Goal: Information Seeking & Learning: Compare options

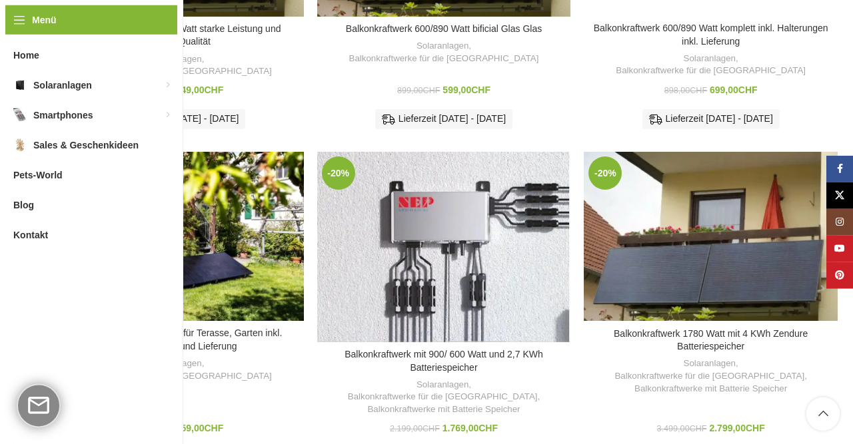
scroll to position [689, 0]
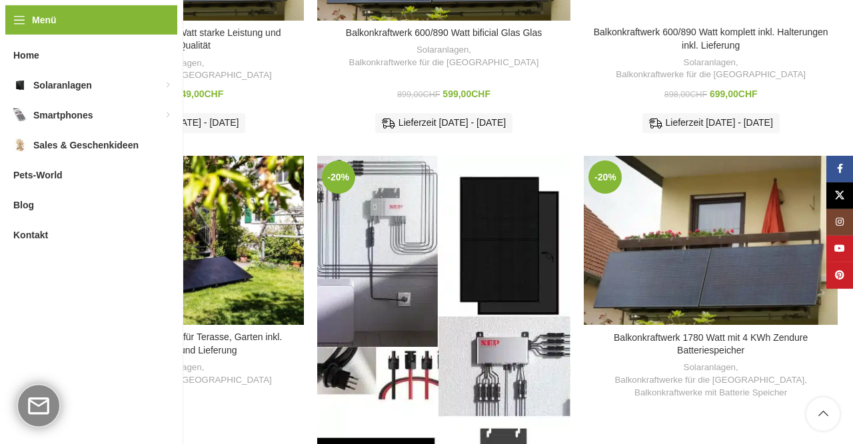
click at [440, 221] on div "Balkonkraftwerk mit 900/ 600 Watt und 2,7 KWh Batteriespeicher" at bounding box center [411, 354] width 63 height 396
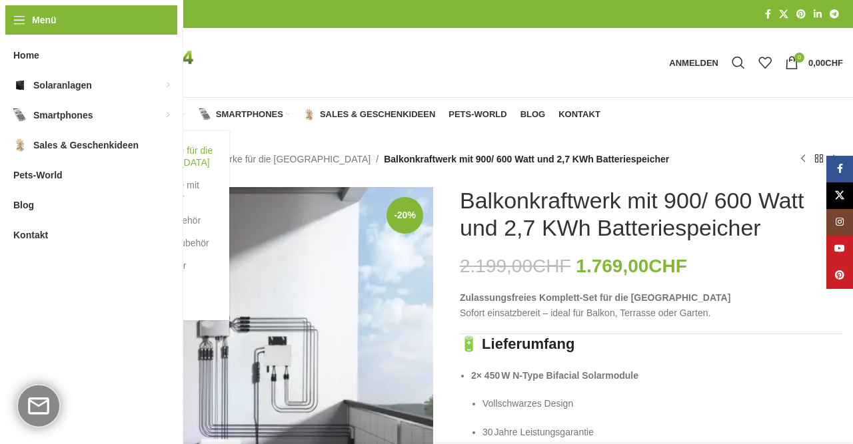
click at [163, 151] on link "Balkonkraftwerke für die [GEOGRAPHIC_DATA]" at bounding box center [156, 156] width 120 height 35
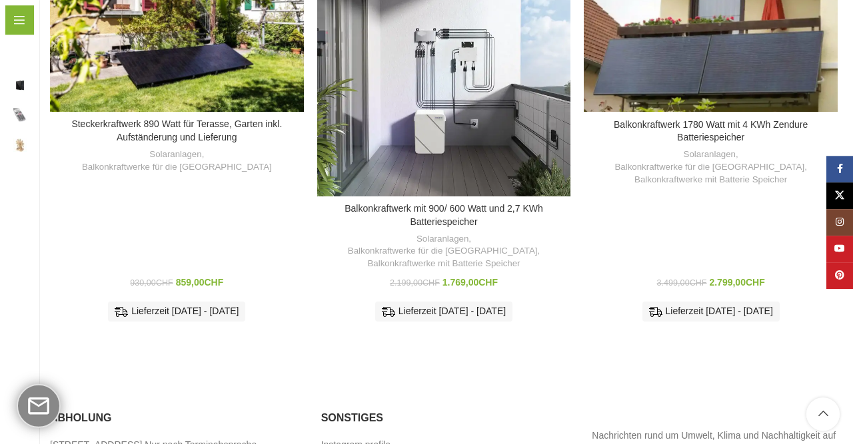
scroll to position [840, 0]
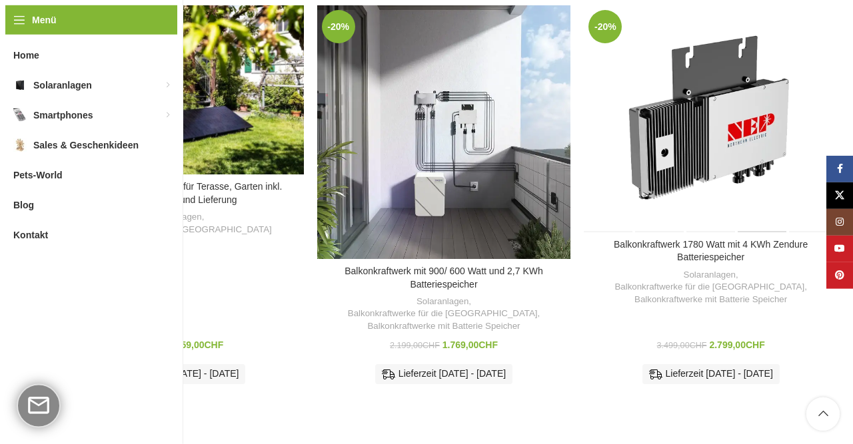
click at [747, 131] on div "Balkonkraftwerk 1780 Watt mit 4 KWh Zendure Batteriespeicher" at bounding box center [761, 118] width 51 height 227
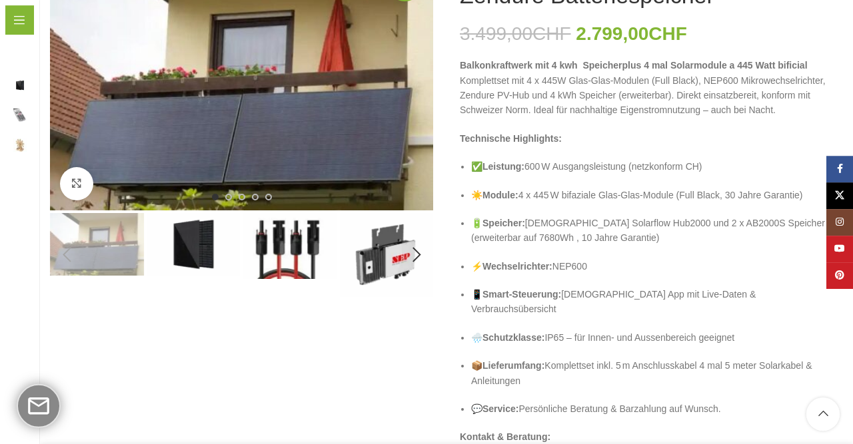
scroll to position [236, 0]
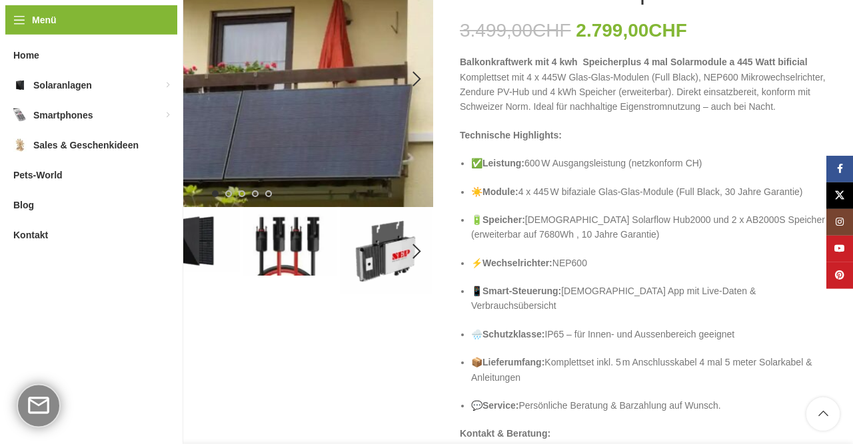
click at [282, 93] on img "1 / 5" at bounding box center [241, 79] width 383 height 256
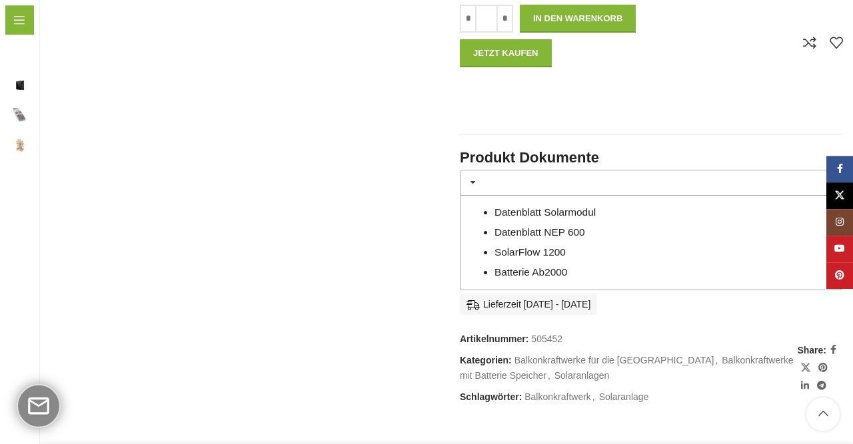
scroll to position [960, 0]
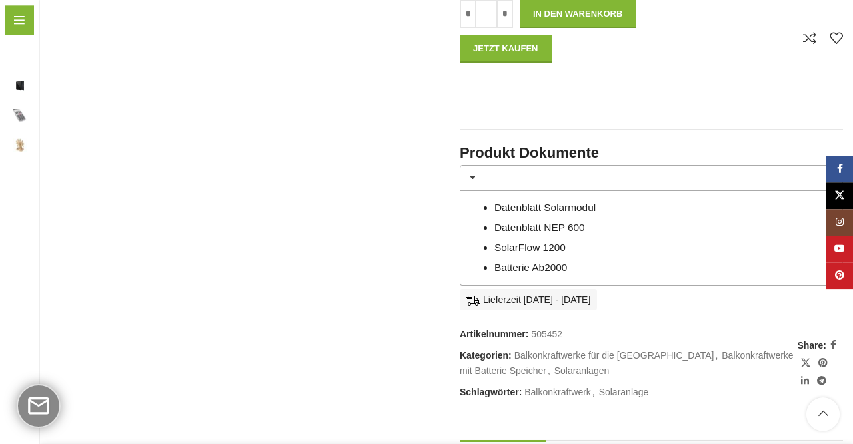
click at [524, 262] on link "Batterie Ab2000" at bounding box center [530, 267] width 73 height 11
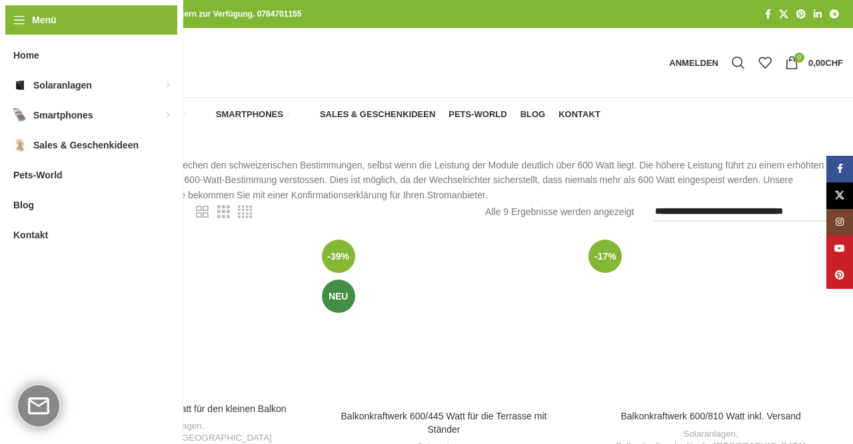
scroll to position [840, 0]
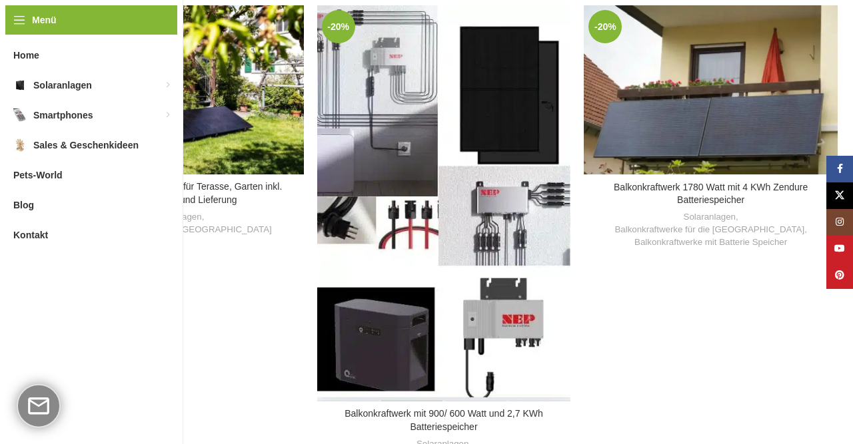
click at [408, 181] on div "Balkonkraftwerk mit 900/ 600 Watt und 2,7 KWh Batteriespeicher" at bounding box center [411, 203] width 63 height 396
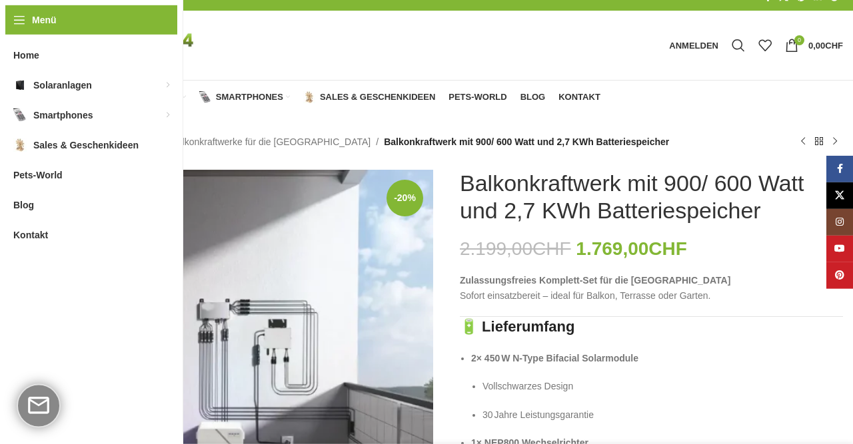
scroll to position [16, 0]
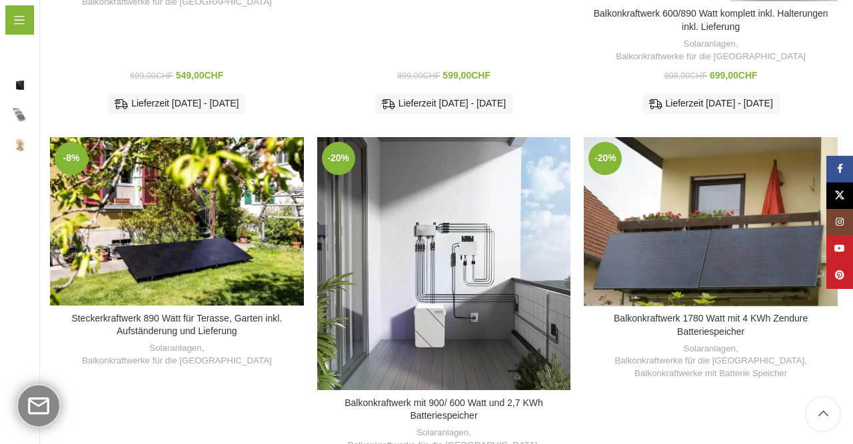
scroll to position [764, 0]
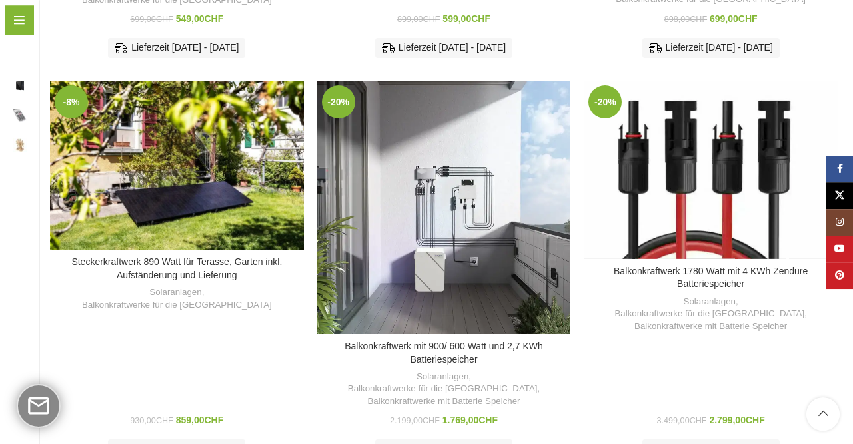
click at [716, 181] on div "Balkonkraftwerk 1780 Watt mit 4 KWh Zendure Batteriespeicher" at bounding box center [711, 170] width 51 height 178
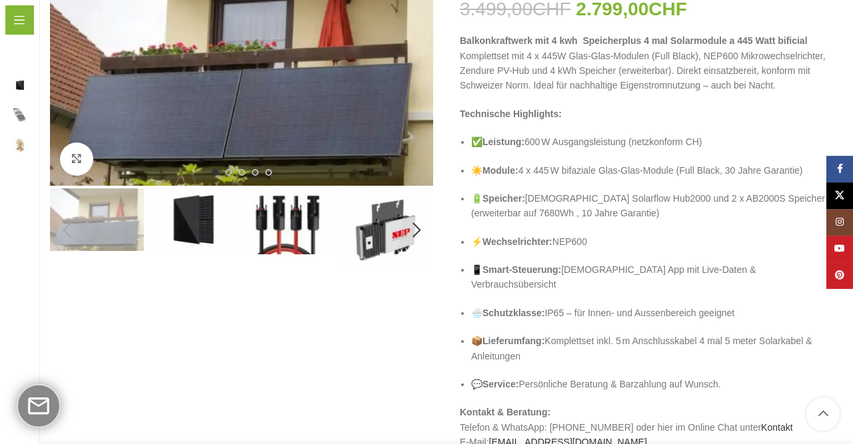
scroll to position [279, 0]
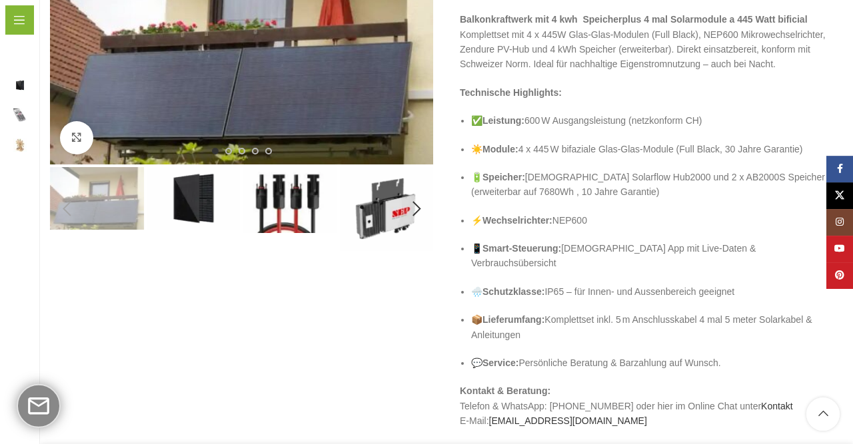
click at [614, 239] on ul "✅ Leistung: 600 W Ausgangsleistung (netzkonform CH) ☀️ Module: 4 x 445 W bifazi…" at bounding box center [651, 241] width 383 height 257
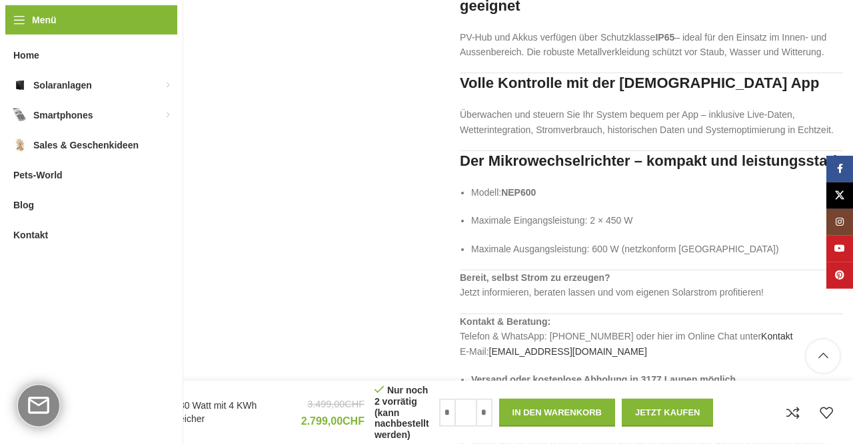
scroll to position [2895, 0]
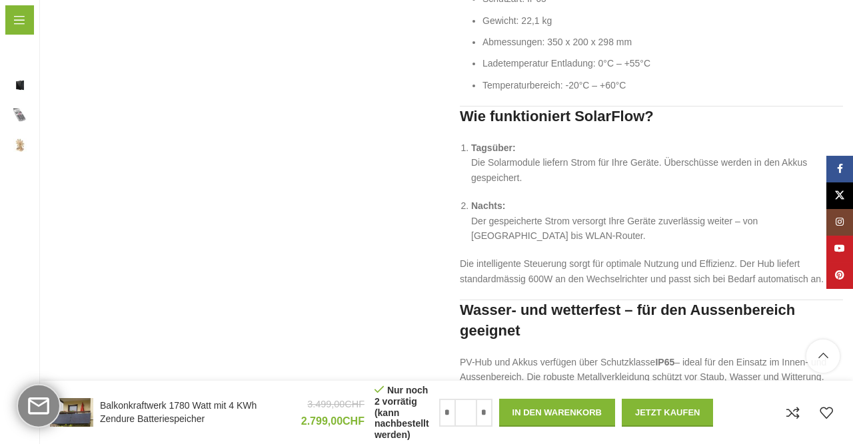
scroll to position [2549, 0]
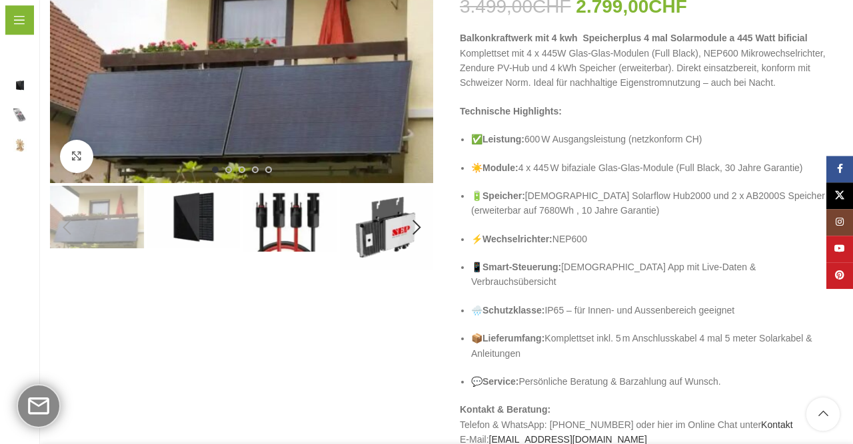
click at [579, 172] on ul "✅ Leistung: 600 W Ausgangsleistung (netzkonform CH) ☀️ Module: 4 x 445 W bifazi…" at bounding box center [651, 260] width 383 height 257
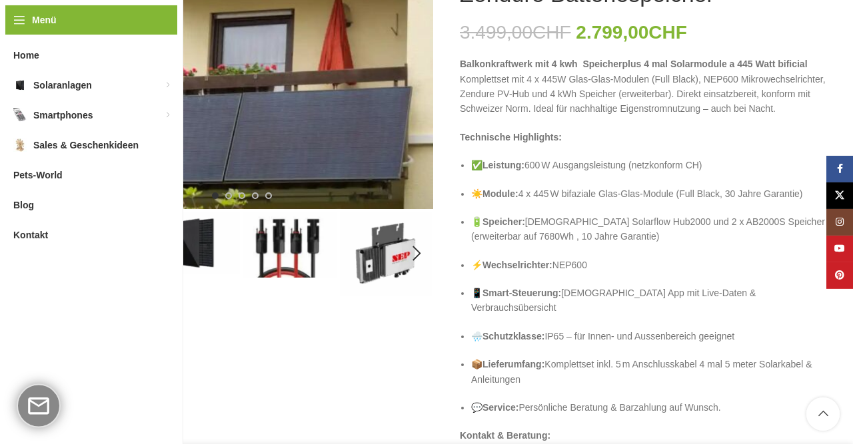
scroll to position [233, 0]
click at [264, 245] on img "3 / 5" at bounding box center [290, 246] width 94 height 66
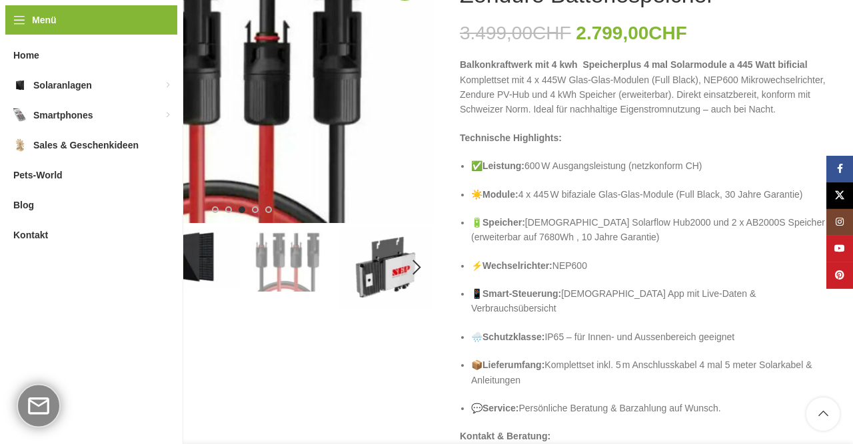
click at [375, 257] on img "4 / 5" at bounding box center [386, 268] width 94 height 84
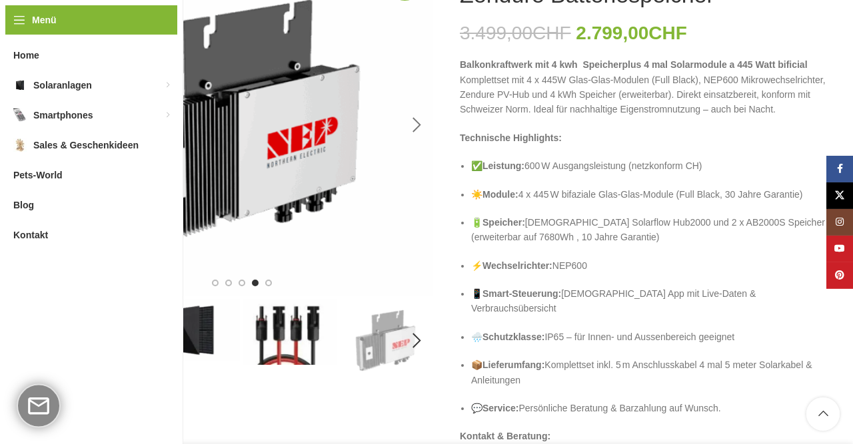
click at [414, 125] on div "Next slide" at bounding box center [416, 125] width 33 height 33
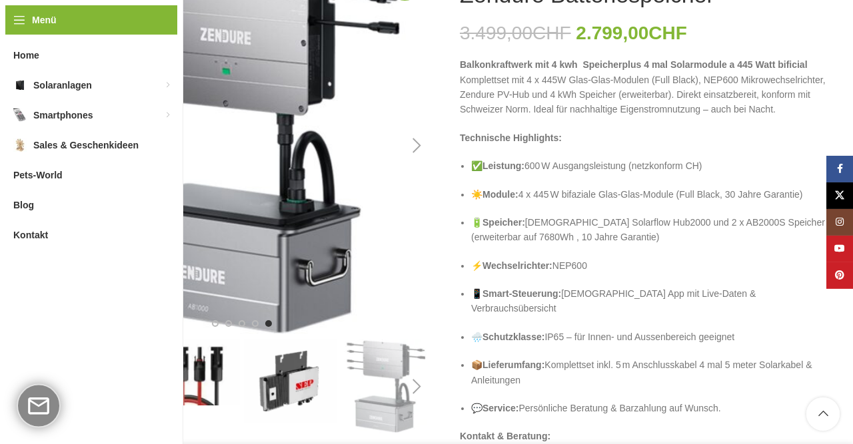
click at [418, 143] on div "Next slide" at bounding box center [416, 145] width 33 height 33
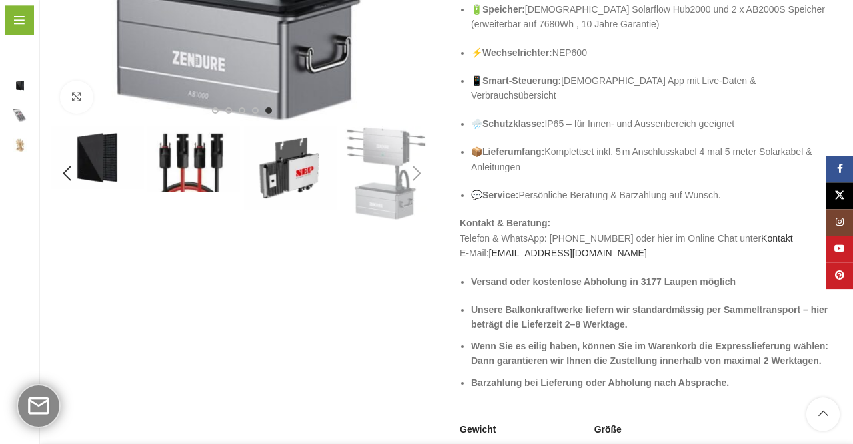
scroll to position [449, 0]
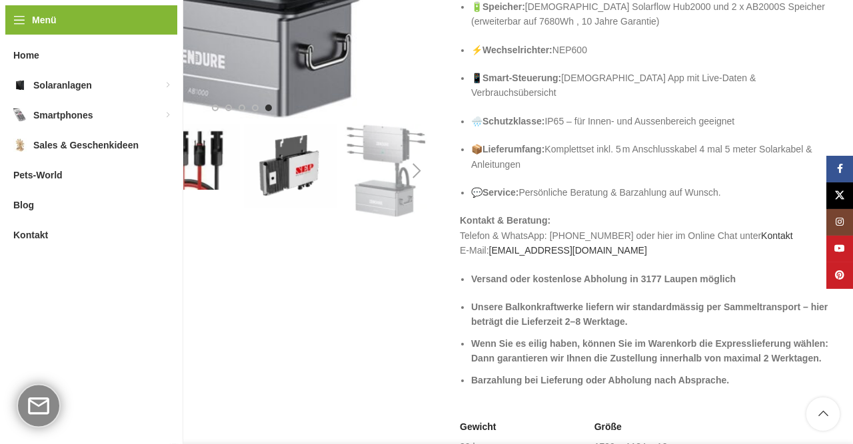
click at [113, 170] on img "2 / 5" at bounding box center [97, 155] width 94 height 63
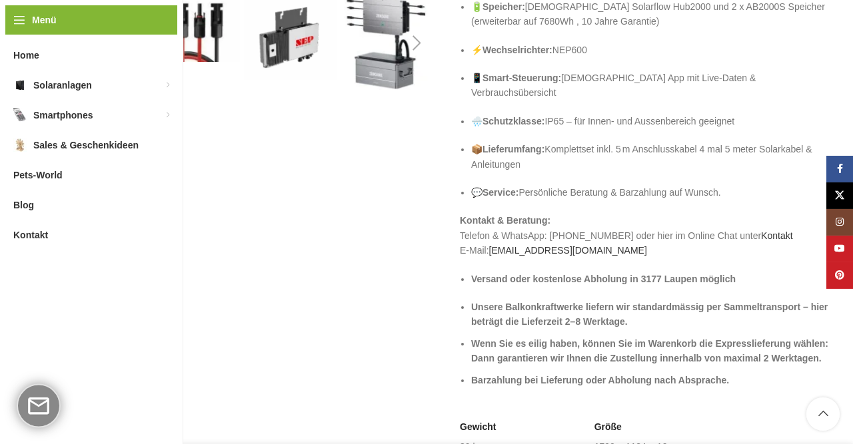
click at [70, 49] on div "Previous slide" at bounding box center [66, 43] width 33 height 33
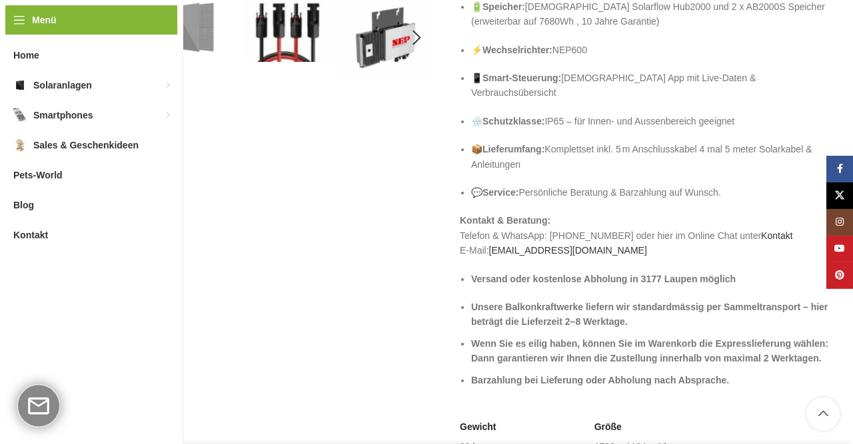
click at [70, 50] on div "Previous slide" at bounding box center [66, 37] width 33 height 33
click at [99, 50] on img "1 / 5" at bounding box center [97, 27] width 94 height 63
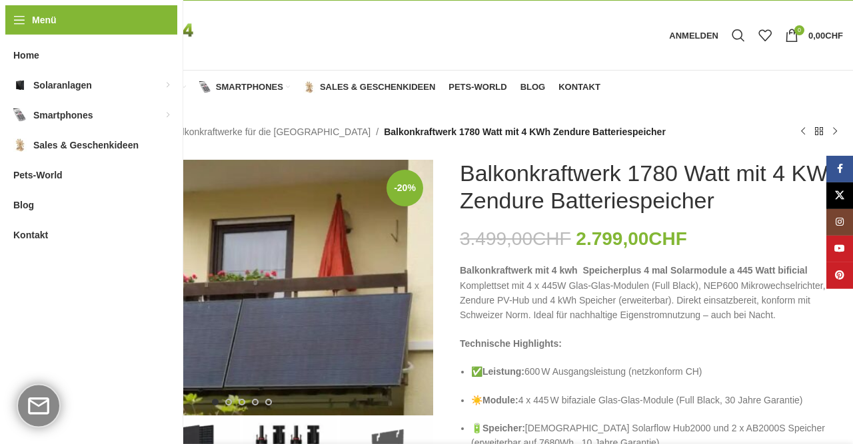
scroll to position [27, 0]
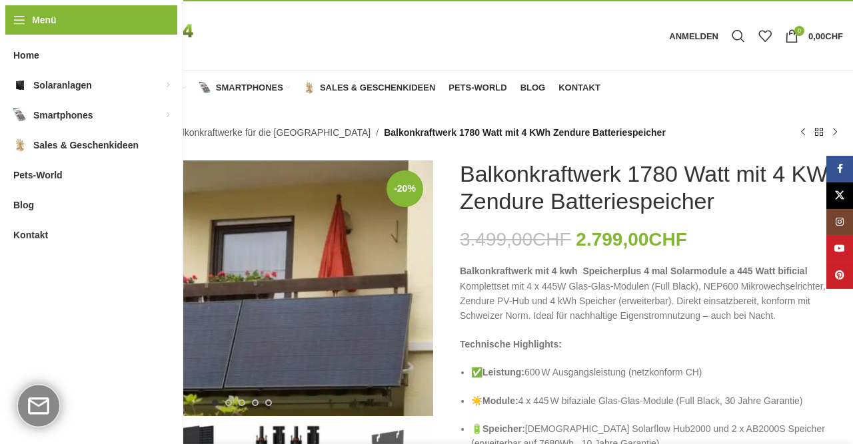
click at [291, 133] on link "Balkonkraftwerke für die [GEOGRAPHIC_DATA]" at bounding box center [271, 132] width 200 height 15
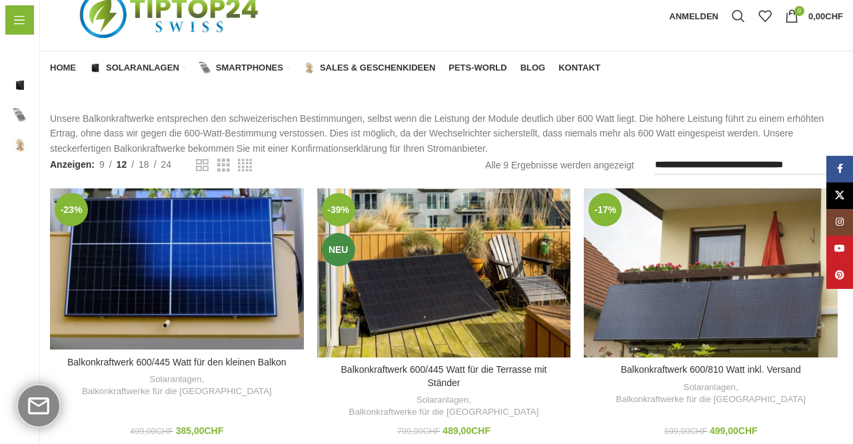
scroll to position [47, 0]
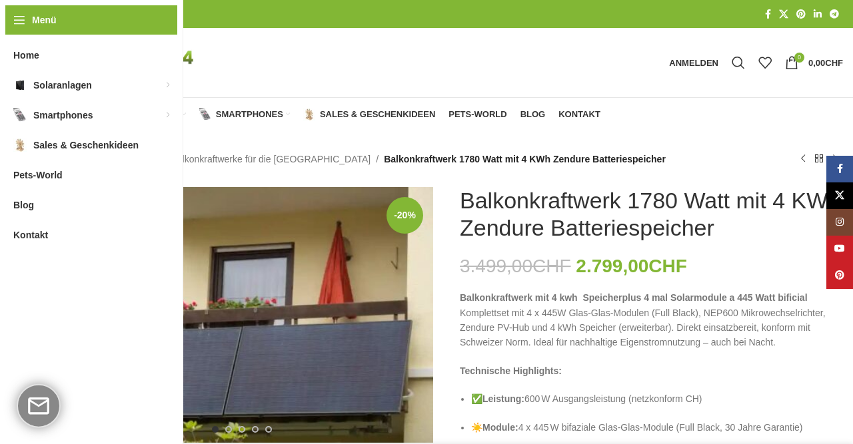
scroll to position [27, 0]
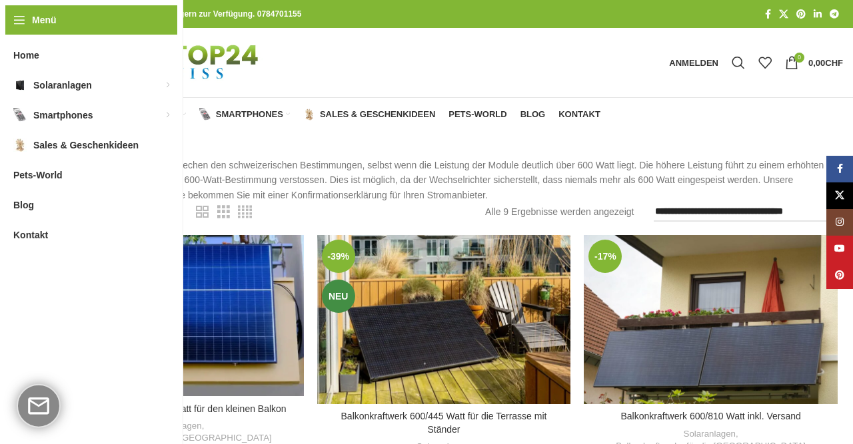
click at [149, 206] on span "18" at bounding box center [144, 211] width 11 height 11
click at [170, 213] on span "24" at bounding box center [166, 211] width 11 height 11
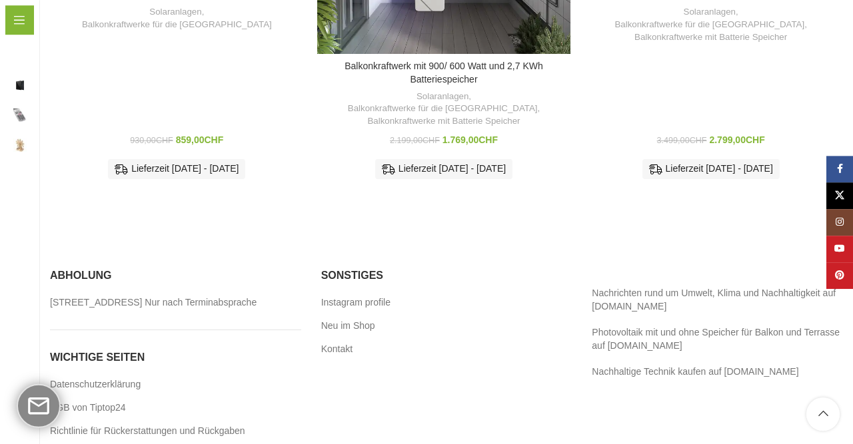
scroll to position [1064, 0]
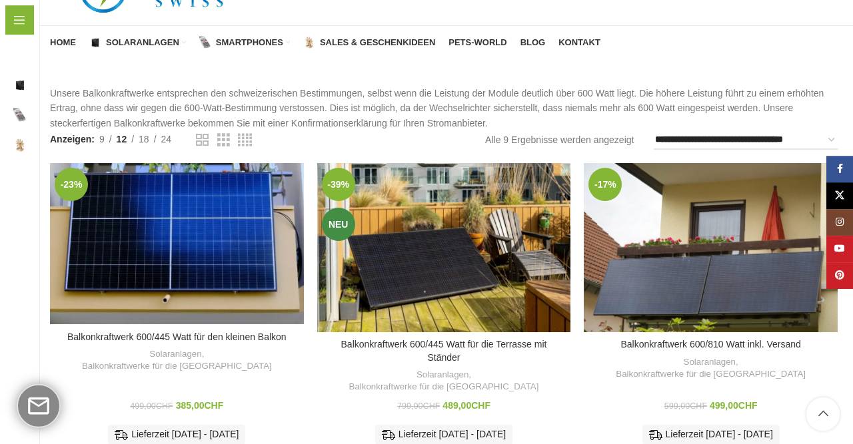
scroll to position [56, 0]
